Goal: Navigation & Orientation: Find specific page/section

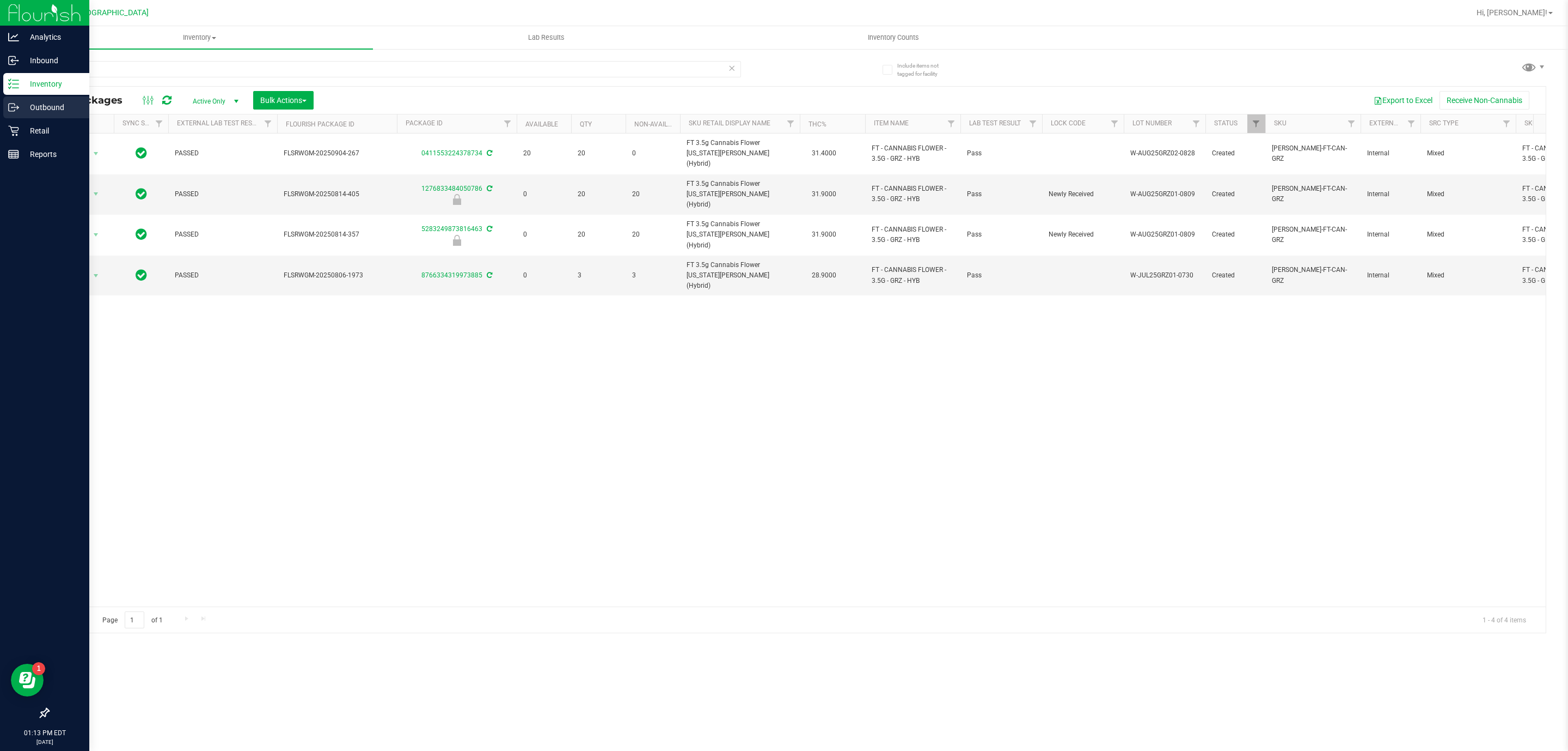
click at [27, 101] on p "Outbound" at bounding box center [51, 107] width 65 height 13
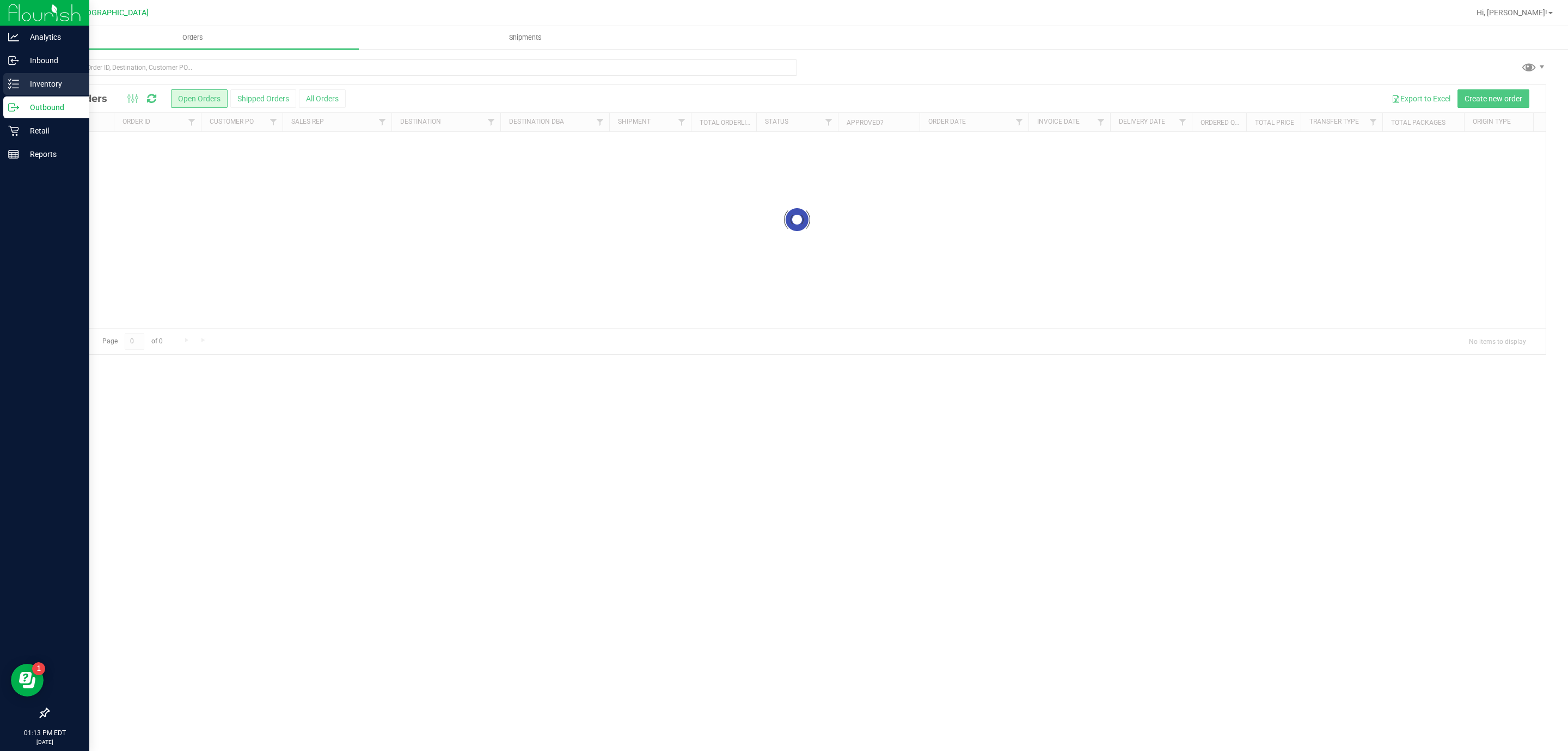
click at [32, 86] on p "Inventory" at bounding box center [51, 83] width 65 height 13
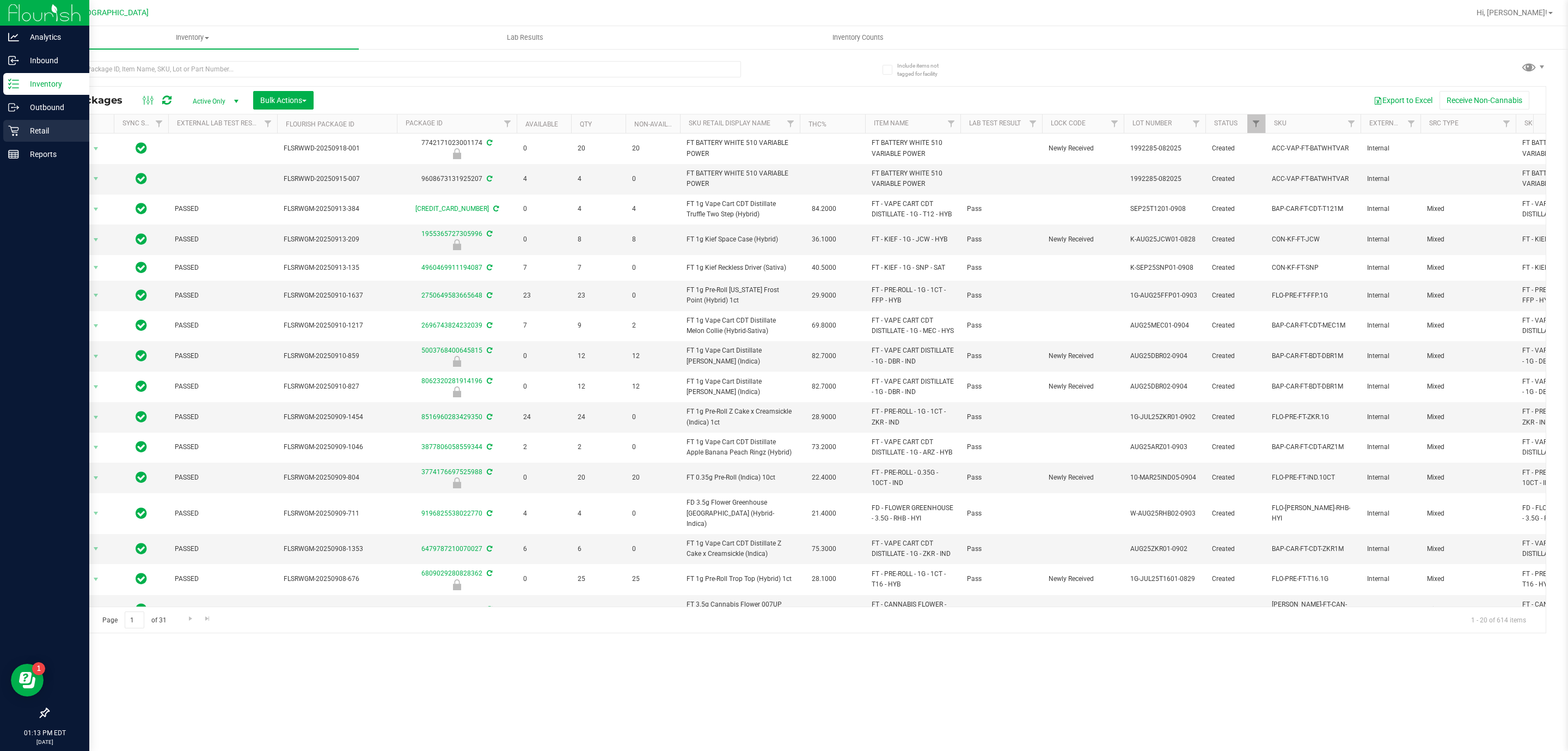
click at [44, 124] on p "Retail" at bounding box center [51, 130] width 65 height 13
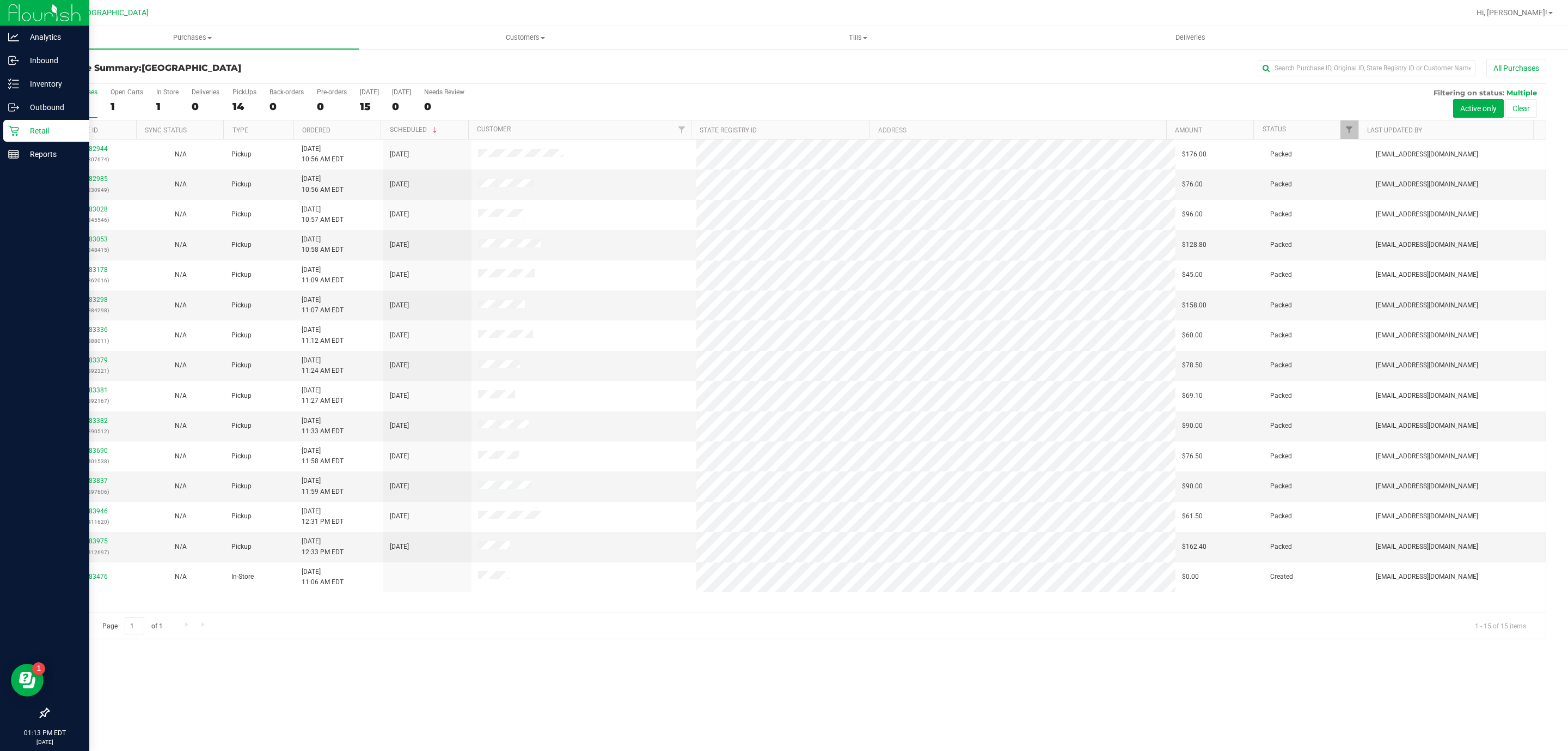
click at [10, 135] on icon at bounding box center [13, 131] width 11 height 11
click at [23, 82] on p "Inventory" at bounding box center [51, 83] width 65 height 13
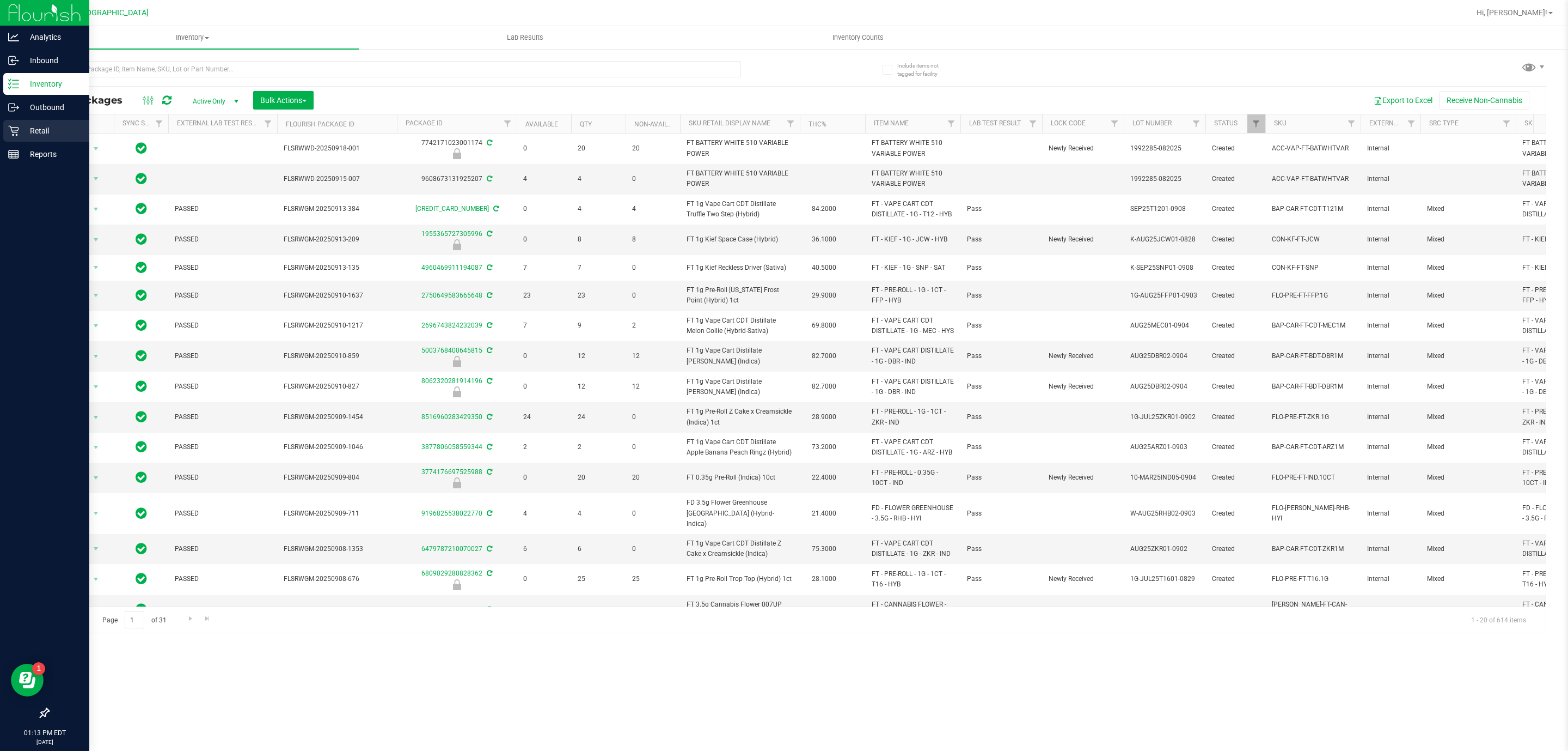
click at [40, 124] on p "Retail" at bounding box center [51, 130] width 65 height 13
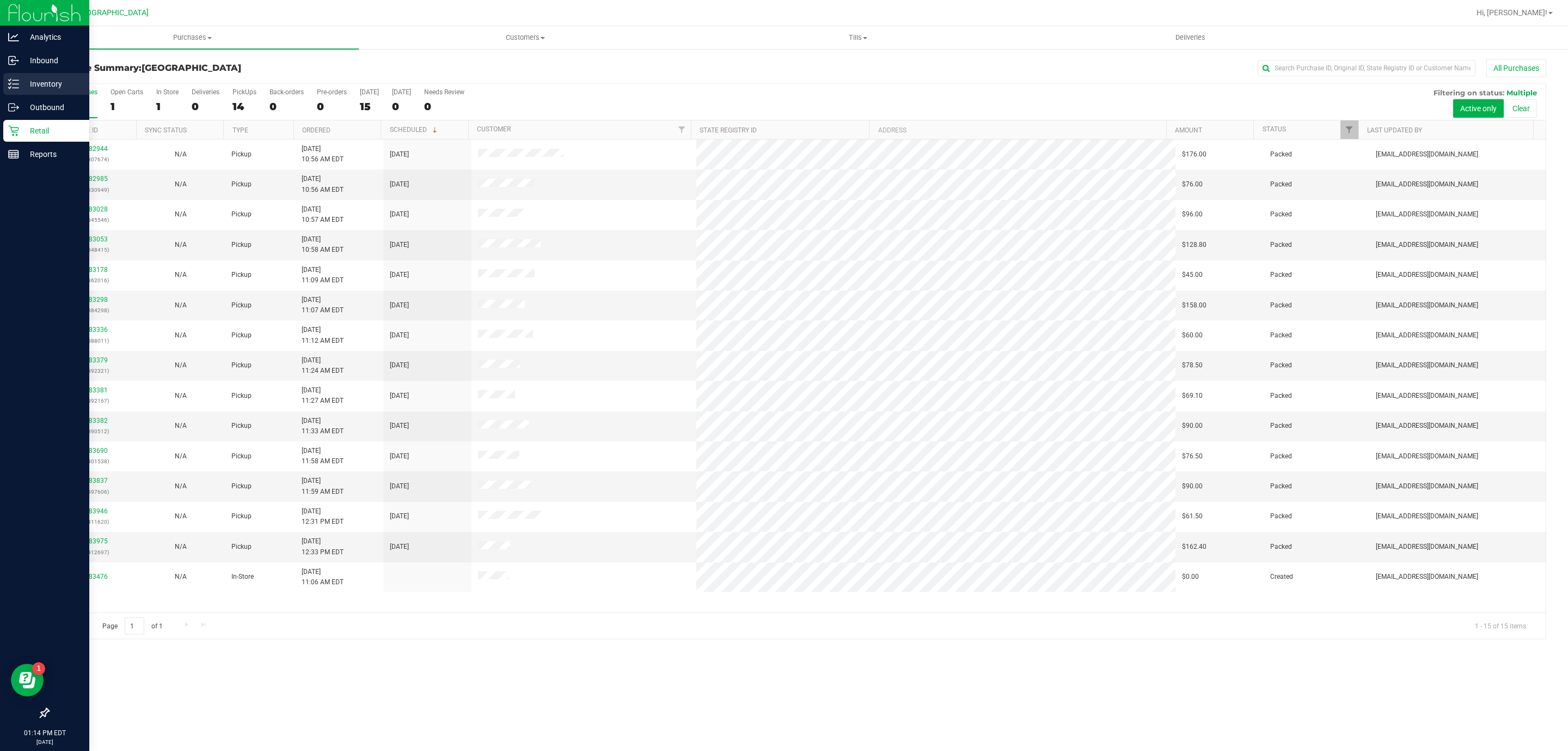
click at [21, 85] on p "Inventory" at bounding box center [51, 83] width 65 height 13
